Goal: Information Seeking & Learning: Learn about a topic

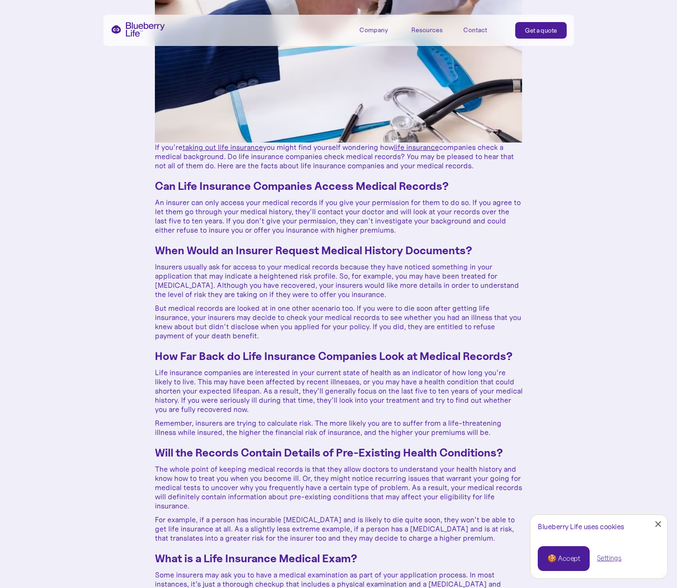
scroll to position [312, 0]
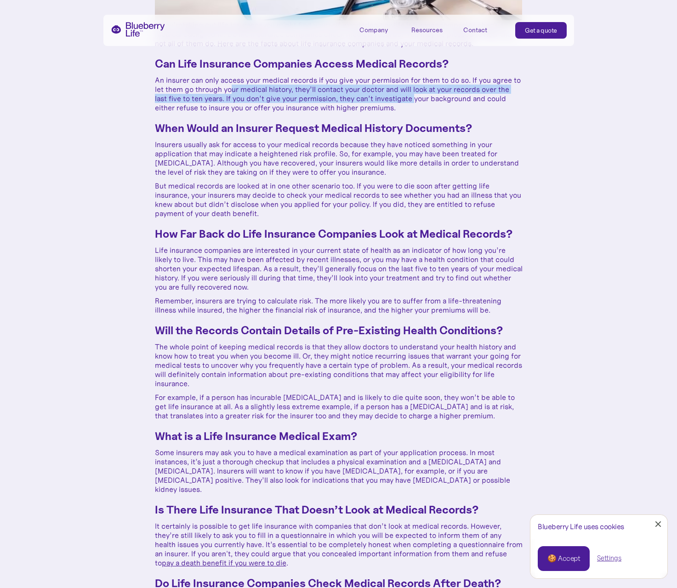
drag, startPoint x: 415, startPoint y: 102, endPoint x: 243, endPoint y: 94, distance: 172.5
click at [239, 91] on p "An insurer can only access your medical records if you give your permission for…" at bounding box center [339, 93] width 368 height 37
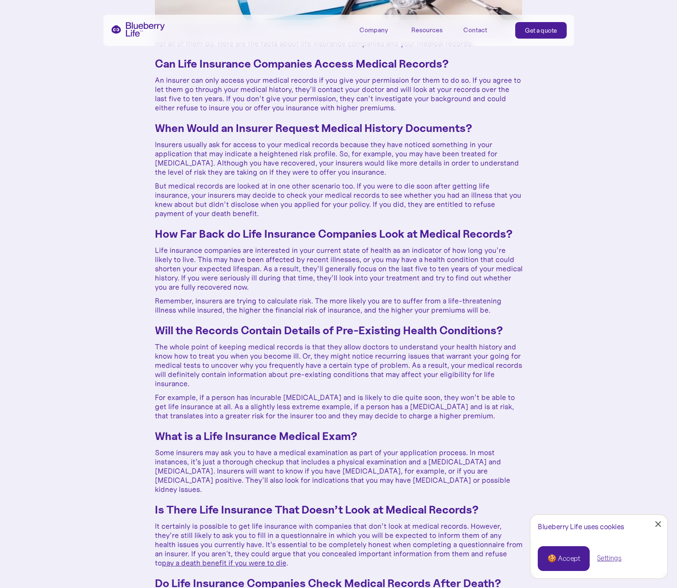
click at [461, 115] on div "If you’re taking out life insurance you might find yourself wondering how life …" at bounding box center [339, 438] width 368 height 837
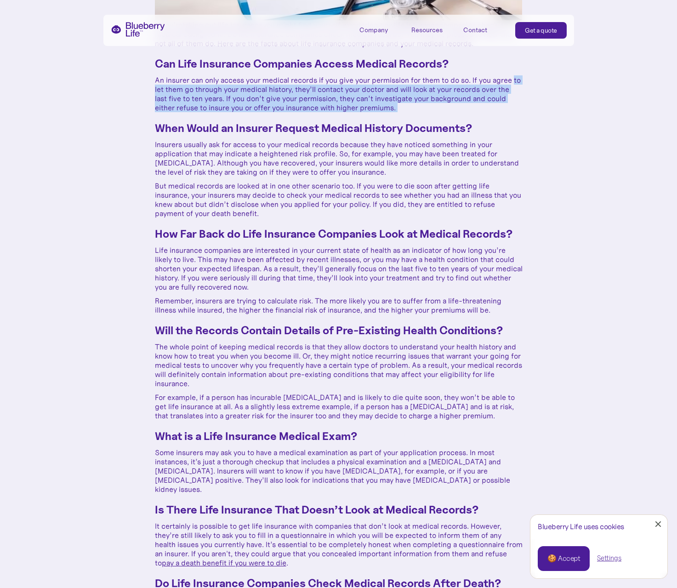
drag, startPoint x: 328, startPoint y: 111, endPoint x: 145, endPoint y: 88, distance: 183.8
click at [145, 88] on div "How Do Life Insurance Companies Check Medical Backgrounds? [DATE] If you’re tak…" at bounding box center [338, 352] width 677 height 1328
click at [259, 120] on div "If you’re taking out life insurance you might find yourself wondering how life …" at bounding box center [339, 438] width 368 height 837
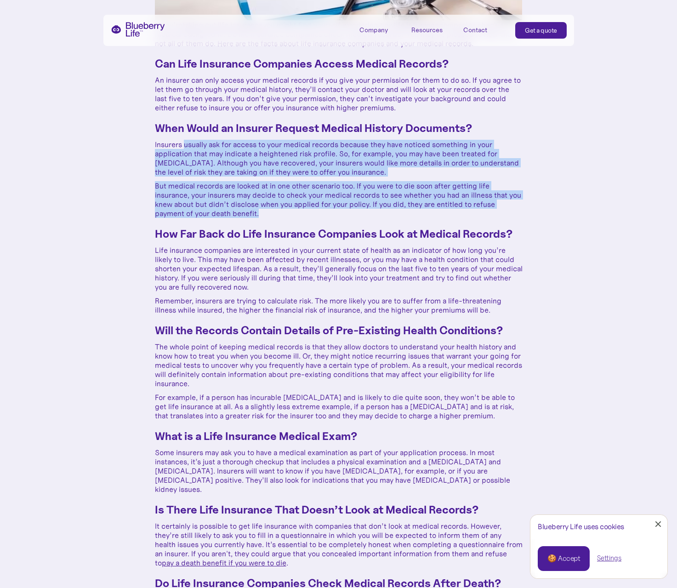
drag, startPoint x: 306, startPoint y: 213, endPoint x: 183, endPoint y: 142, distance: 141.2
click at [183, 142] on div "If you’re taking out life insurance you might find yourself wondering how life …" at bounding box center [339, 438] width 368 height 837
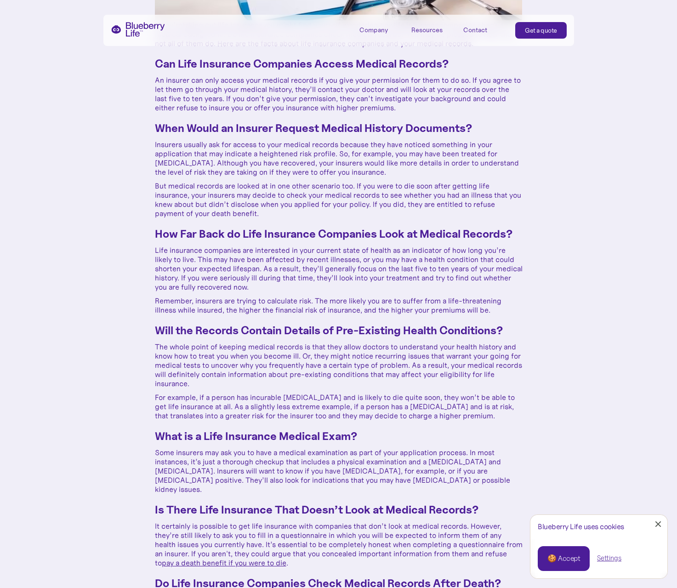
click at [266, 191] on p "But medical records are looked at in one other scenario too. If you were to die…" at bounding box center [339, 199] width 368 height 37
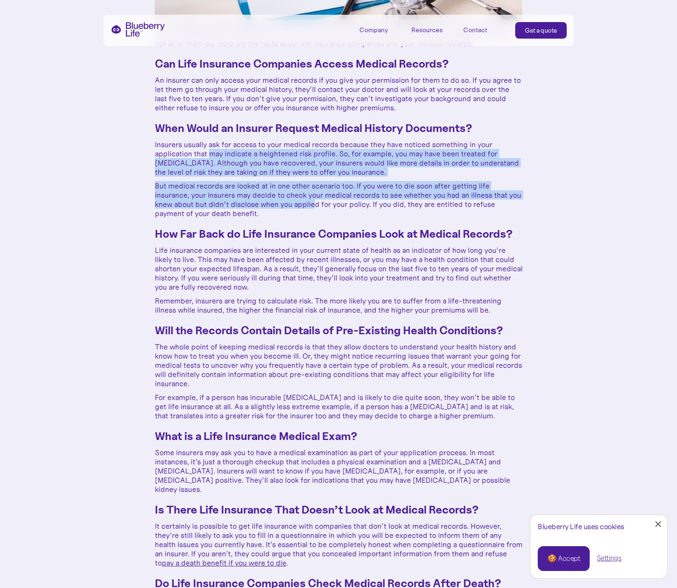
drag, startPoint x: 329, startPoint y: 201, endPoint x: 211, endPoint y: 153, distance: 127.7
click at [211, 153] on div "If you’re taking out life insurance you might find yourself wondering how life …" at bounding box center [339, 438] width 368 height 837
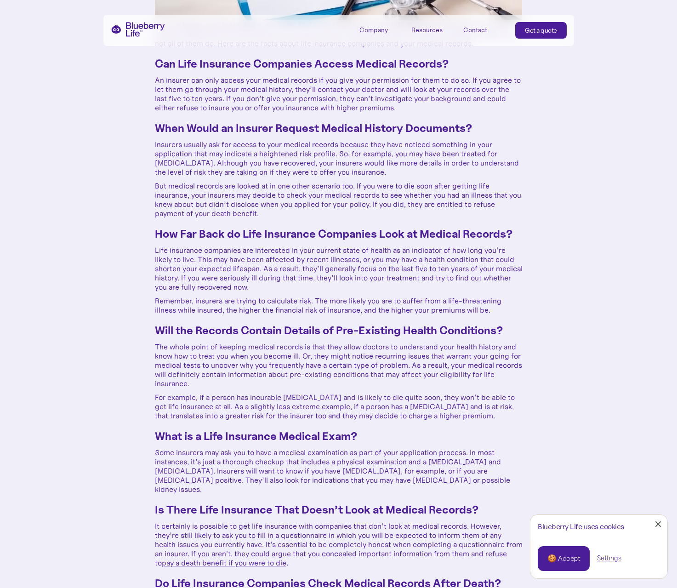
click at [252, 160] on p "Insurers usually ask for access to your medical records because they have notic…" at bounding box center [339, 158] width 368 height 37
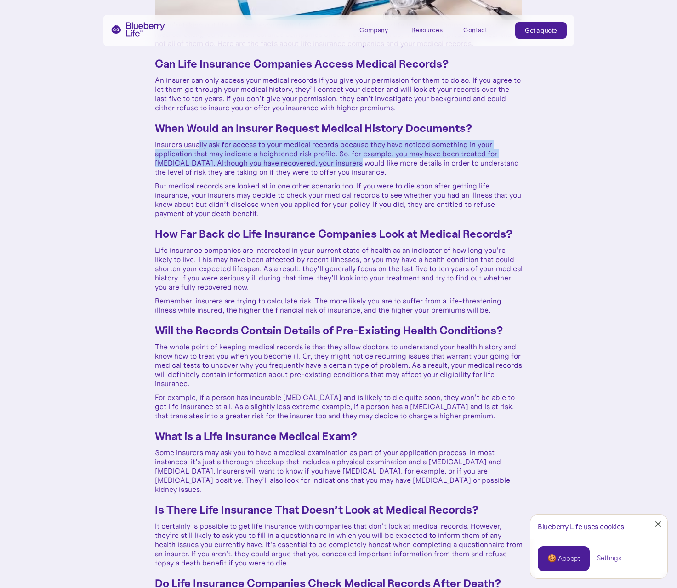
drag, startPoint x: 347, startPoint y: 163, endPoint x: 199, endPoint y: 148, distance: 148.7
click at [198, 147] on p "Insurers usually ask for access to your medical records because they have notic…" at bounding box center [339, 158] width 368 height 37
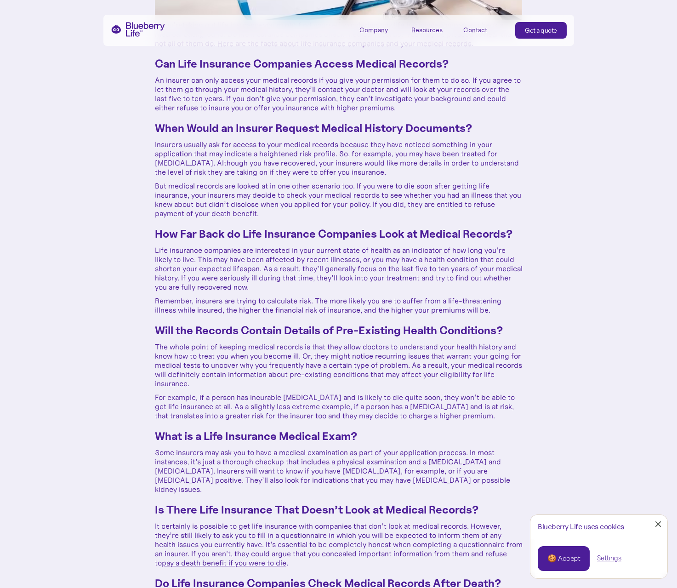
click at [266, 167] on p "Insurers usually ask for access to your medical records because they have notic…" at bounding box center [339, 158] width 368 height 37
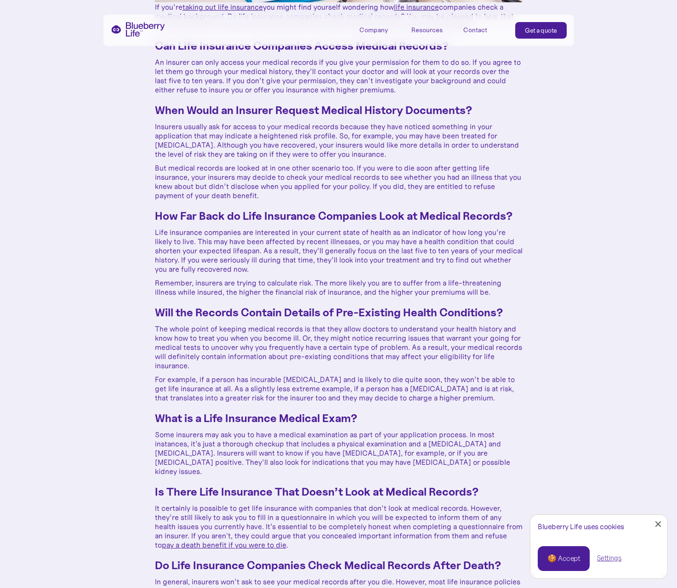
scroll to position [361, 0]
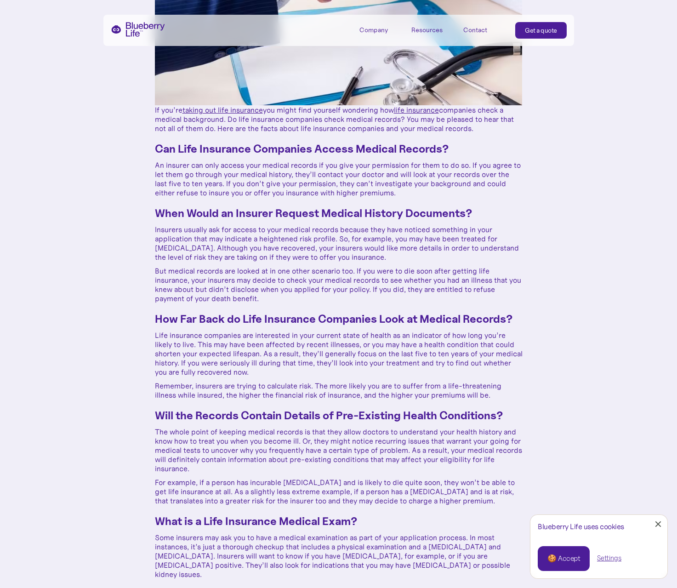
scroll to position [585, 0]
